Goal: Information Seeking & Learning: Learn about a topic

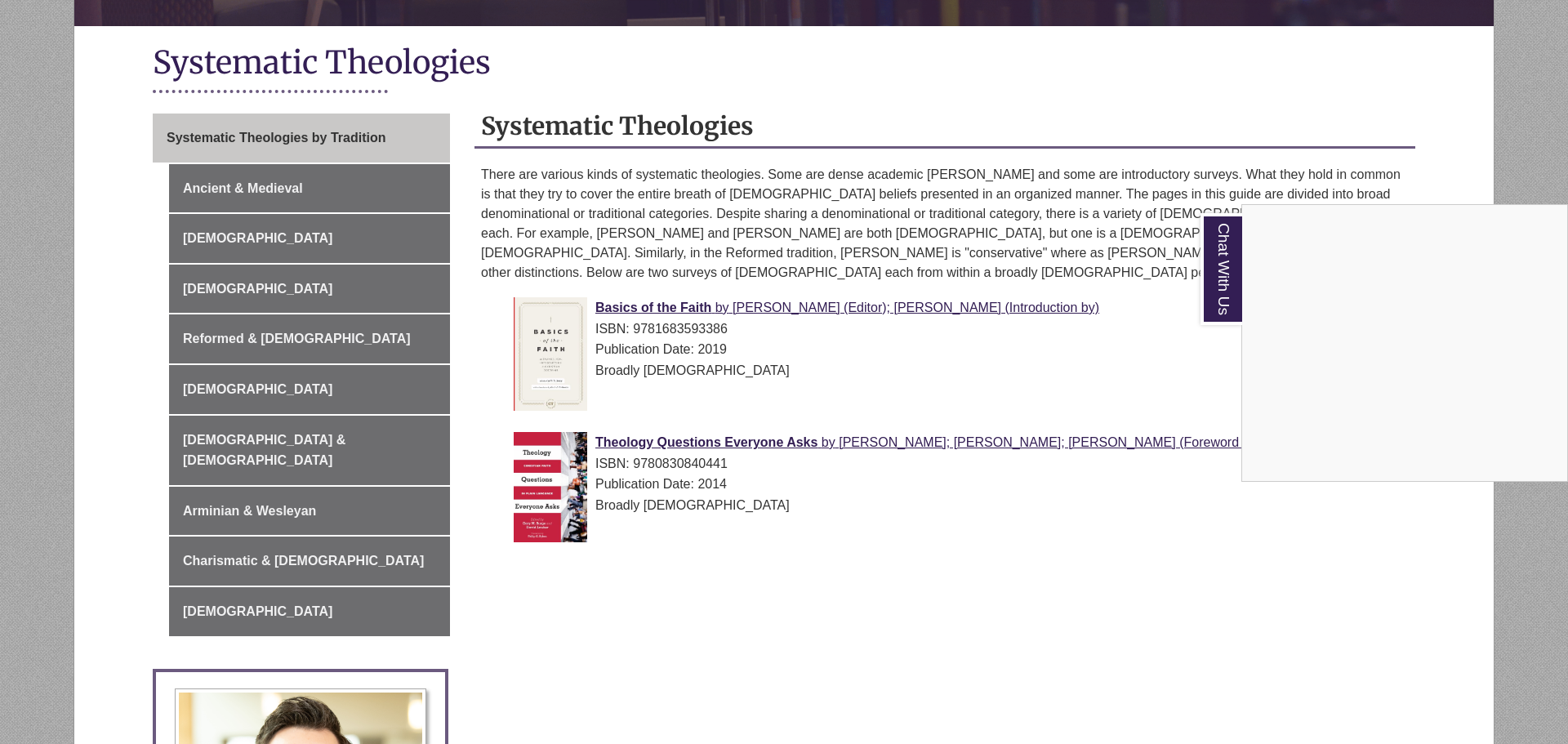
scroll to position [343, 0]
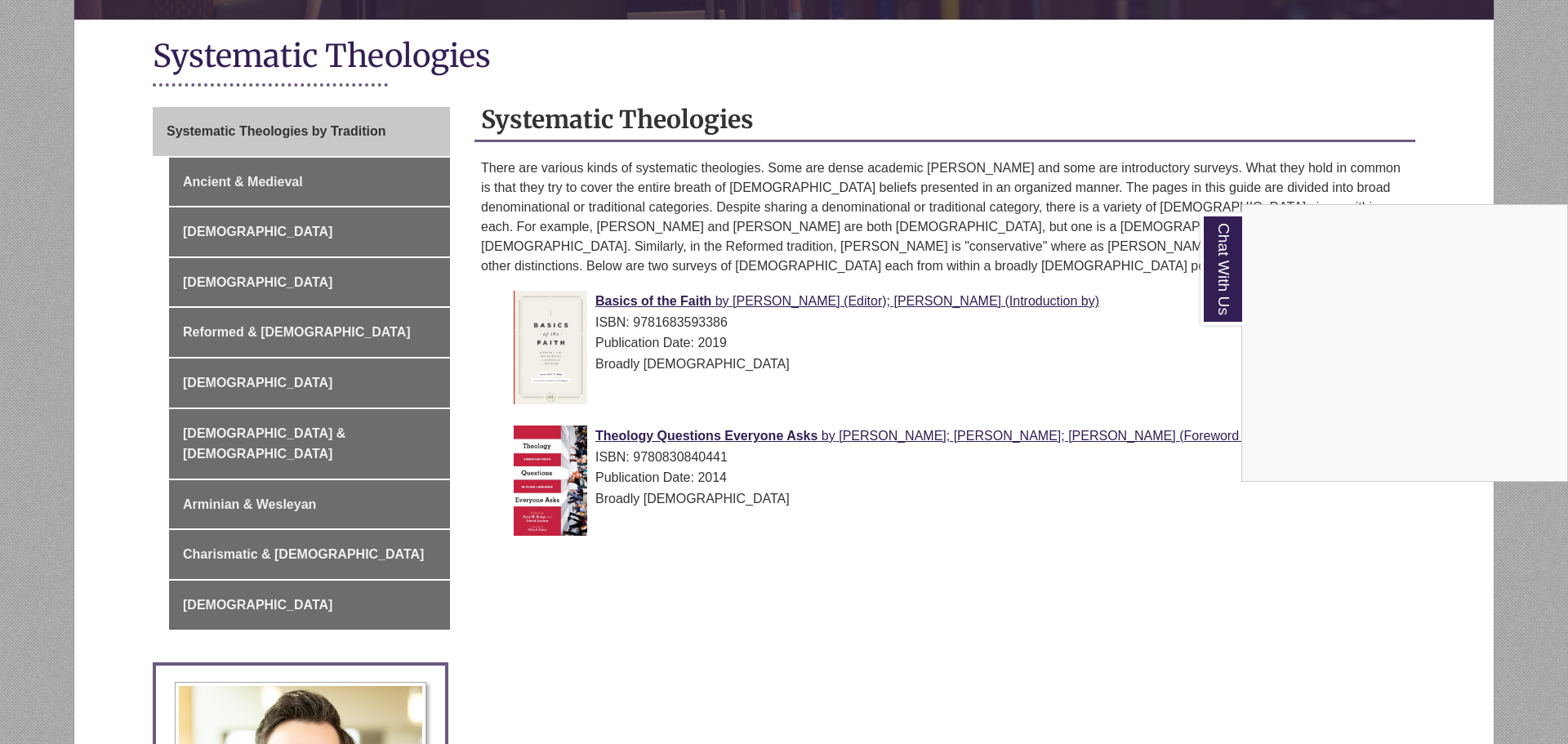
click at [257, 233] on div "Chat With Us" at bounding box center [784, 372] width 1568 height 744
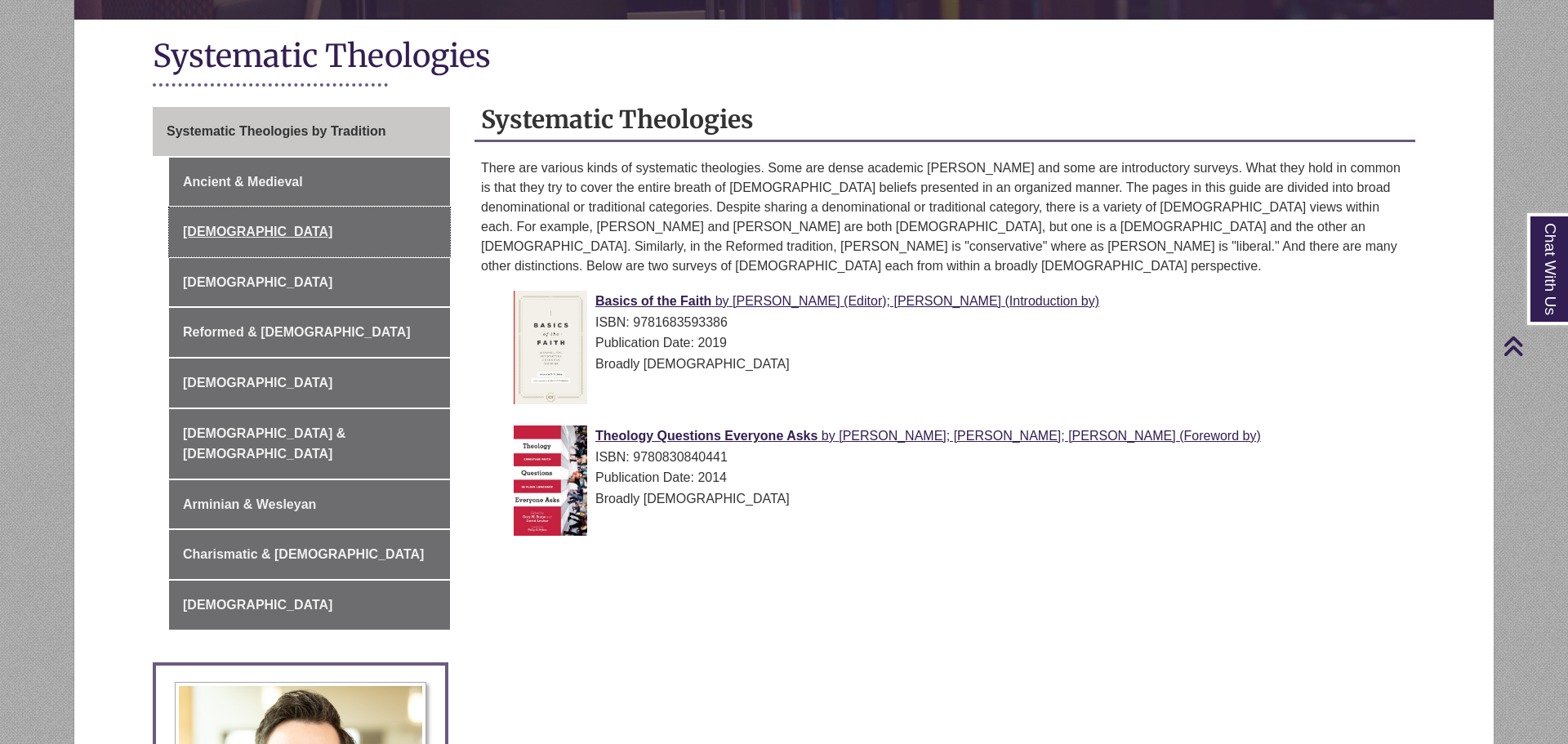
click at [257, 233] on link "[DEMOGRAPHIC_DATA]" at bounding box center [309, 232] width 281 height 49
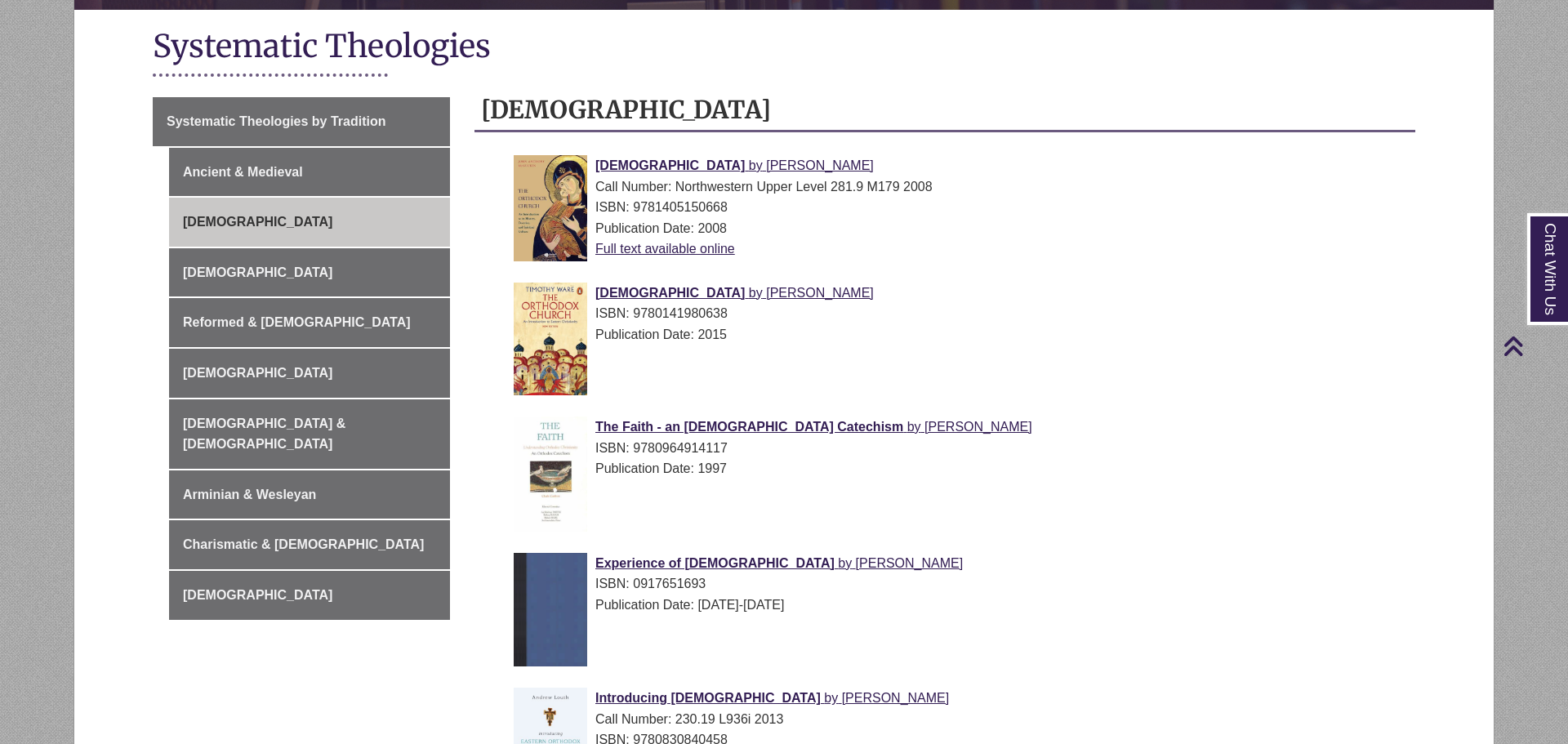
scroll to position [346, 0]
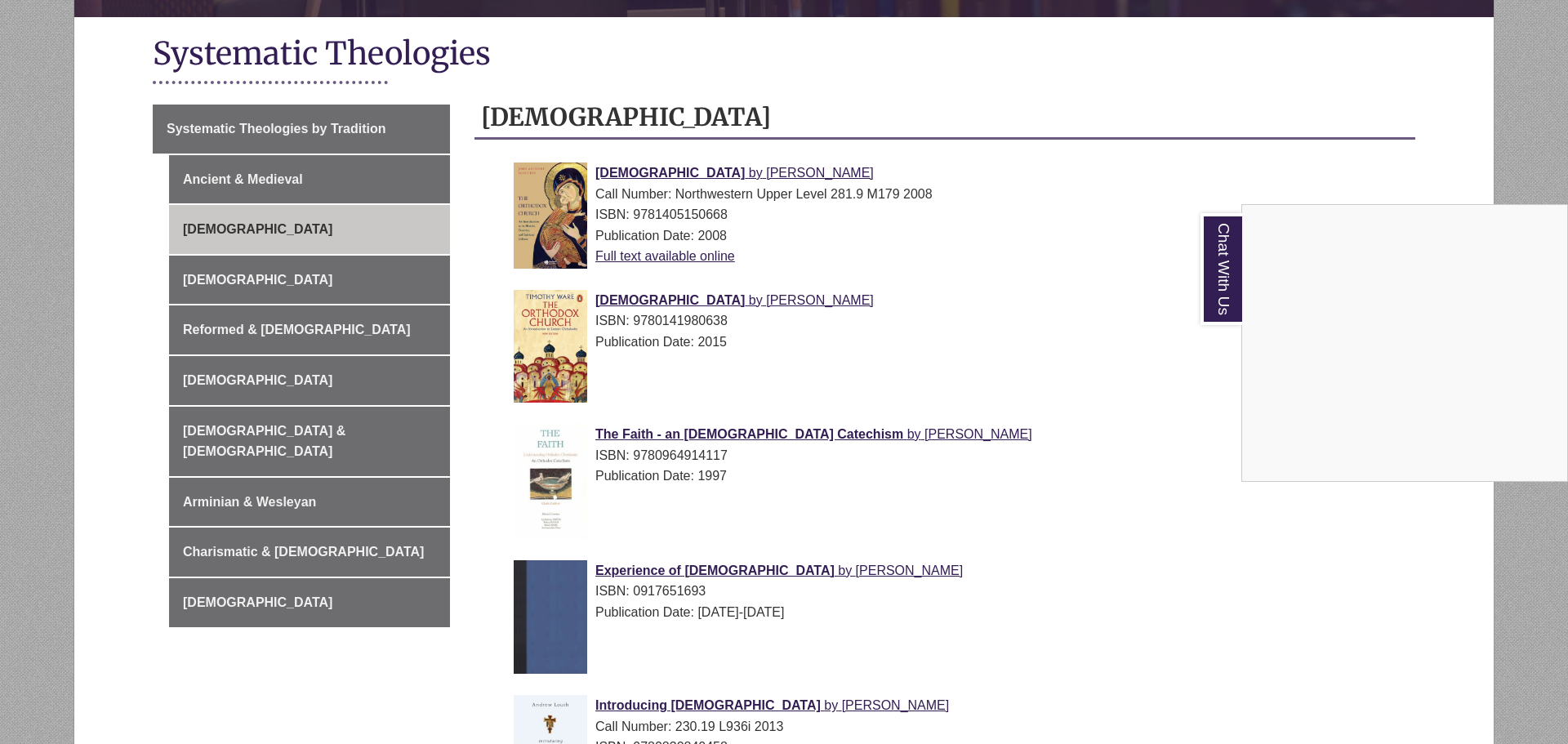
click at [690, 169] on div "Chat With Us" at bounding box center [784, 372] width 1568 height 744
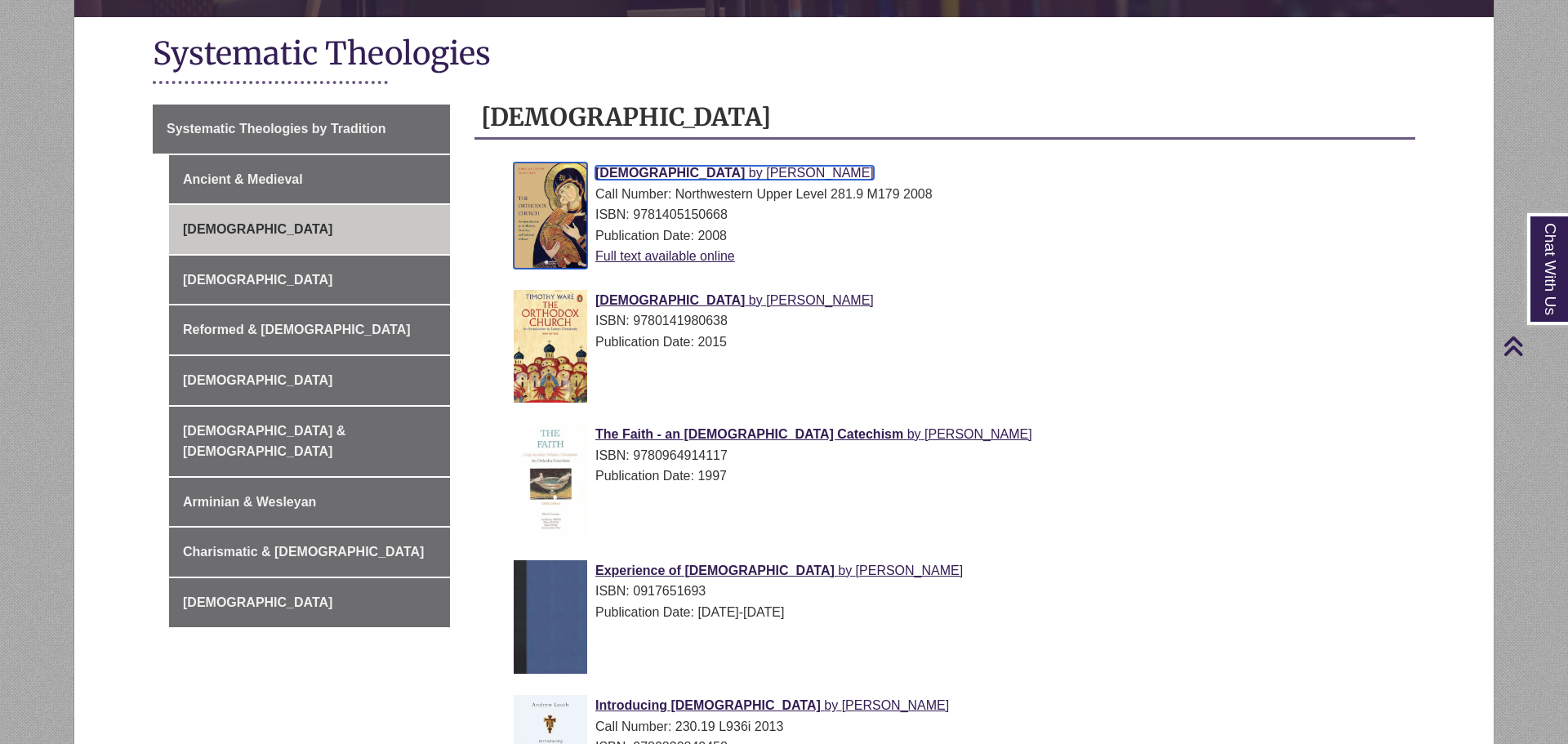
click at [690, 169] on span "[DEMOGRAPHIC_DATA]" at bounding box center [670, 173] width 149 height 14
drag, startPoint x: 900, startPoint y: 177, endPoint x: 573, endPoint y: 189, distance: 327.2
click at [573, 189] on div "[DEMOGRAPHIC_DATA] by [PERSON_NAME] Call Number: Northwestern Upper Level 281.9…" at bounding box center [958, 214] width 889 height 105
copy link "[DEMOGRAPHIC_DATA] by [PERSON_NAME]"
